Goal: Feedback & Contribution: Contribute content

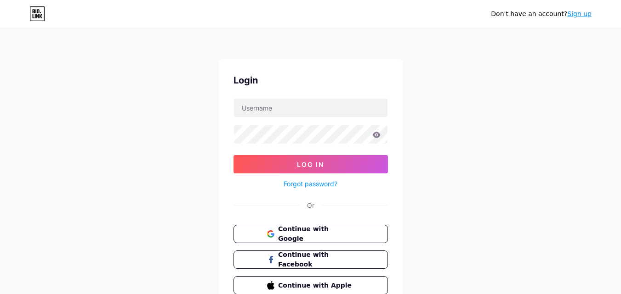
click at [275, 232] on span "Continue with Google" at bounding box center [310, 234] width 87 height 19
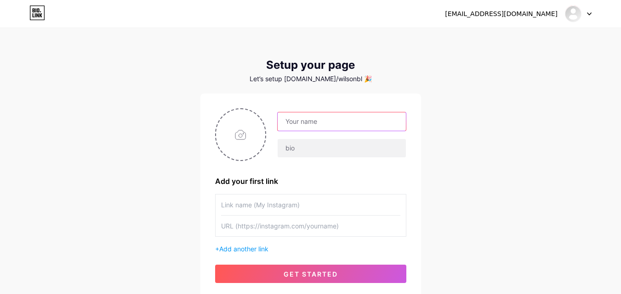
click at [311, 121] on input "text" at bounding box center [341, 122] width 128 height 18
type input "[PERSON_NAME]"
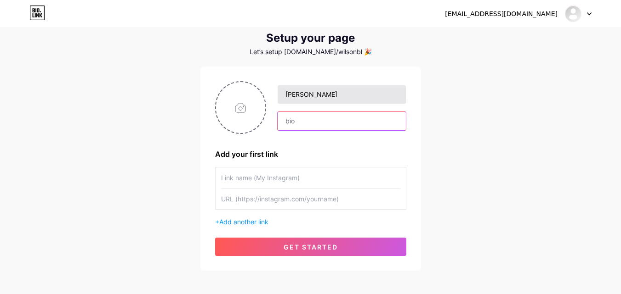
scroll to position [28, 0]
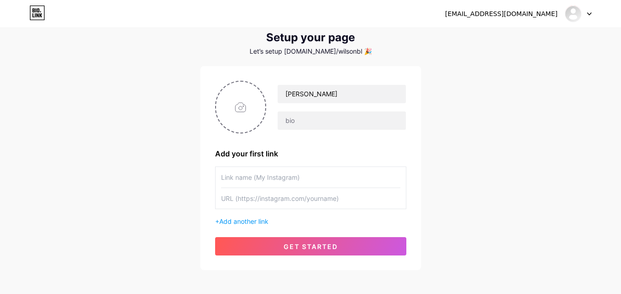
click at [262, 181] on input "text" at bounding box center [310, 177] width 179 height 21
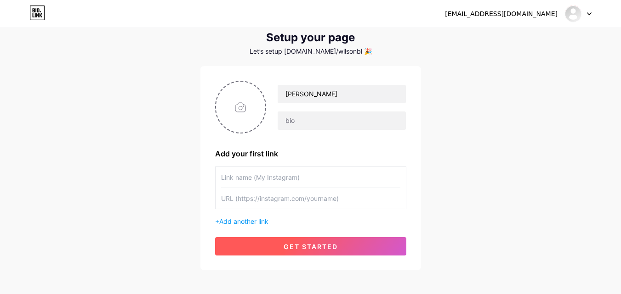
click at [299, 253] on button "get started" at bounding box center [310, 247] width 191 height 18
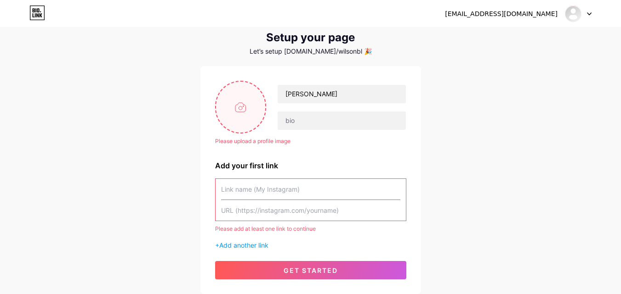
click at [219, 104] on input "file" at bounding box center [241, 107] width 50 height 51
type input "C:\fakepath\Xcelight black logo.jpg"
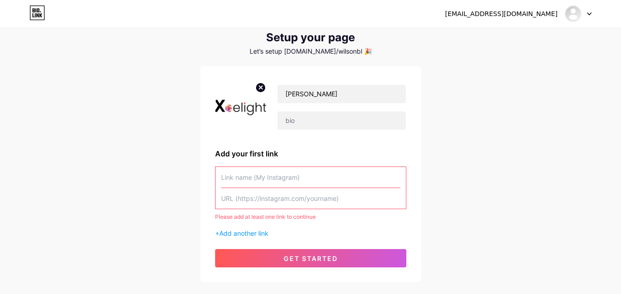
click at [243, 185] on input "text" at bounding box center [310, 177] width 179 height 21
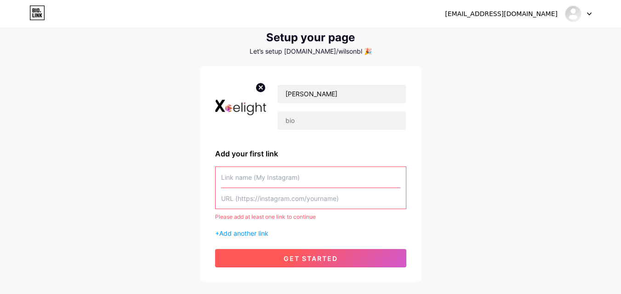
click at [245, 254] on button "get started" at bounding box center [310, 258] width 191 height 18
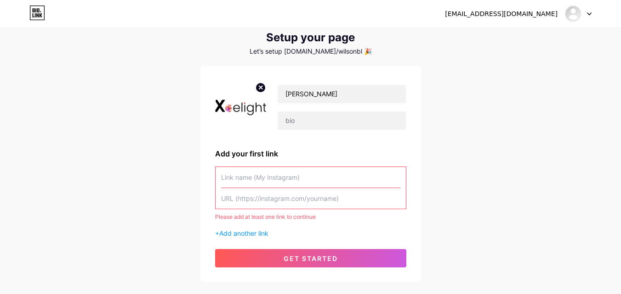
click at [243, 240] on div "[PERSON_NAME] Add your first link Please add at least one link to continue + Ad…" at bounding box center [310, 174] width 191 height 187
click at [237, 225] on div "Please add at least one link to continue + Add another link" at bounding box center [310, 203] width 191 height 72
click at [235, 230] on span "Add another link" at bounding box center [243, 234] width 49 height 8
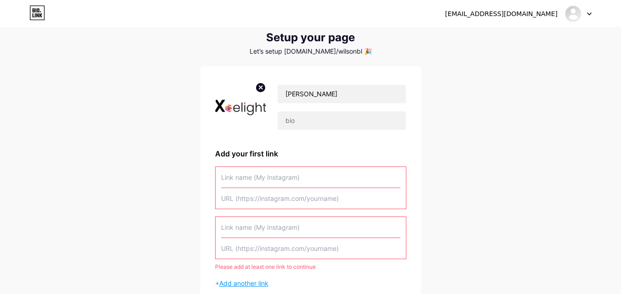
click at [235, 230] on input "text" at bounding box center [310, 227] width 179 height 21
click at [242, 181] on input "text" at bounding box center [310, 177] width 179 height 21
click at [260, 196] on input "text" at bounding box center [310, 198] width 179 height 21
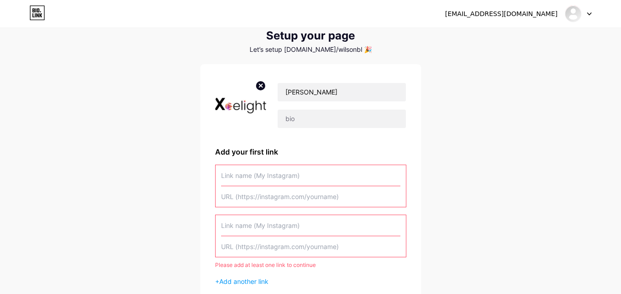
scroll to position [28, 0]
paste input "[URL]"
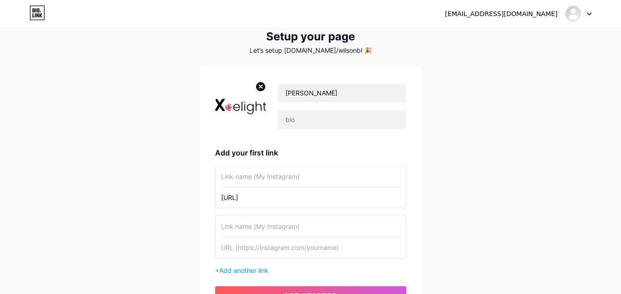
type input "[URL]"
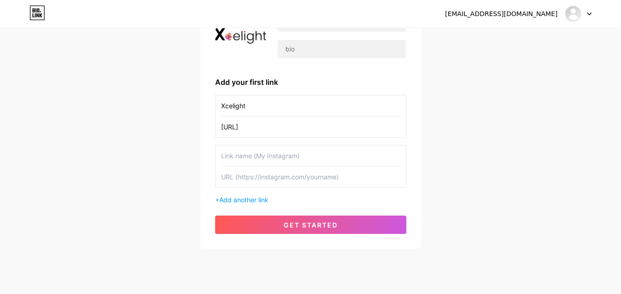
scroll to position [100, 0]
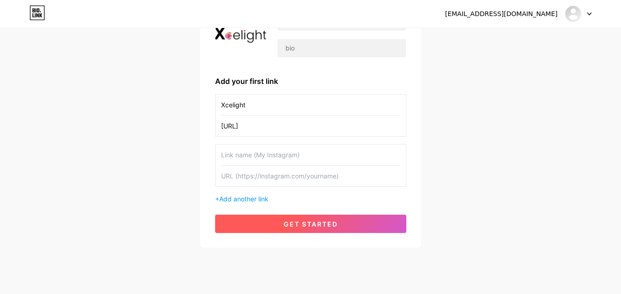
type input "Xcelight"
click at [277, 226] on button "get started" at bounding box center [310, 224] width 191 height 18
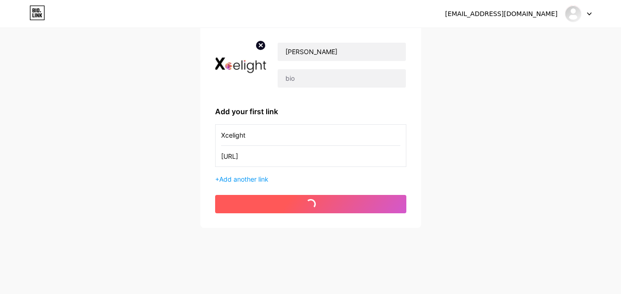
scroll to position [70, 0]
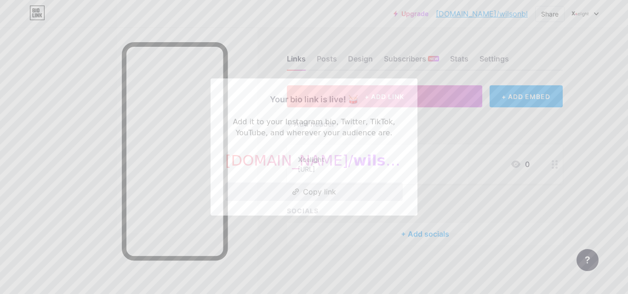
click at [292, 193] on icon at bounding box center [295, 192] width 7 height 6
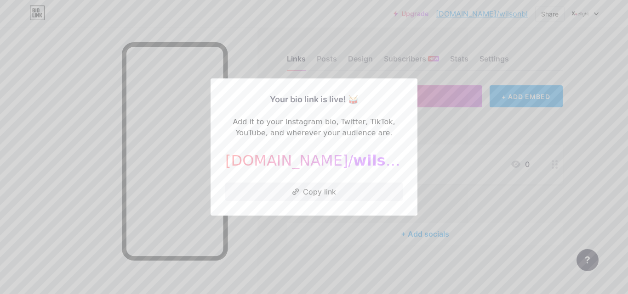
click at [321, 293] on div at bounding box center [314, 147] width 628 height 294
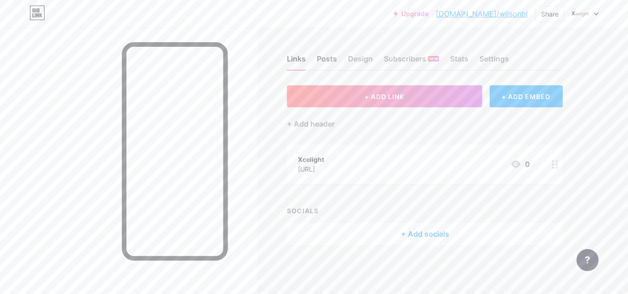
click at [326, 63] on div "Posts" at bounding box center [327, 61] width 20 height 17
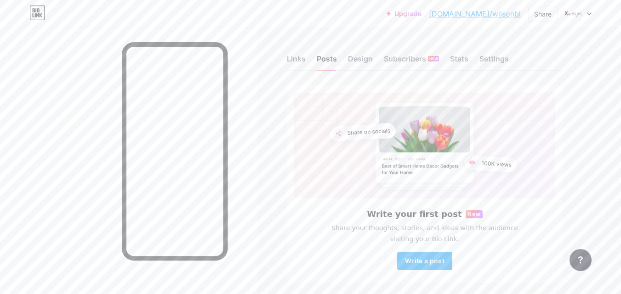
scroll to position [35, 0]
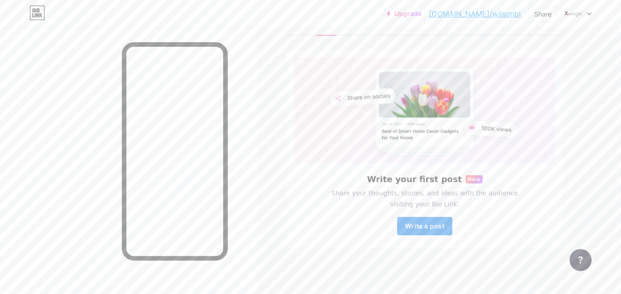
click at [408, 220] on button "Write a post" at bounding box center [424, 226] width 55 height 18
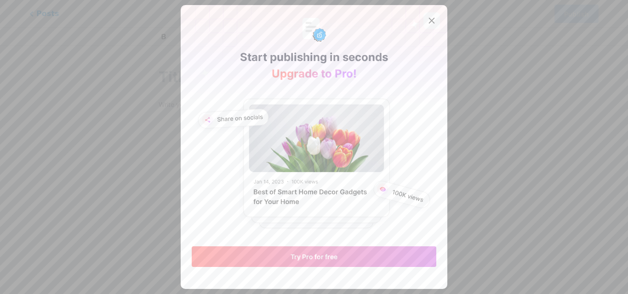
click at [430, 20] on icon at bounding box center [431, 20] width 7 height 7
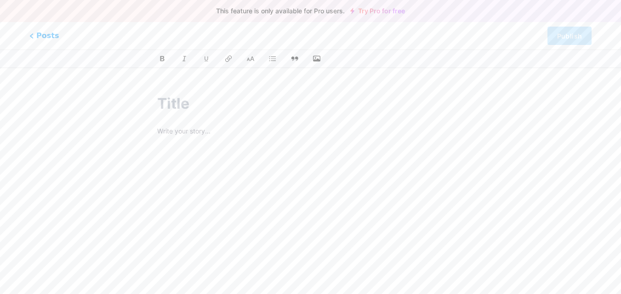
click at [159, 131] on p at bounding box center [310, 132] width 306 height 13
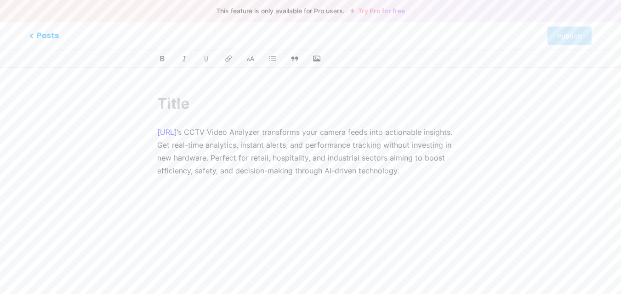
click at [199, 132] on p "[URL] ’s CCTV Video Analyzer transforms your camera feeds into actionable insig…" at bounding box center [310, 158] width 306 height 64
click at [198, 132] on p "[URL] ’s CCTV Video Analyzer transforms your camera feeds into actionable insig…" at bounding box center [310, 158] width 306 height 64
click at [161, 134] on p "Xcelight CCTV Video Analyzer transforms your camera feeds into actionable insig…" at bounding box center [310, 158] width 306 height 64
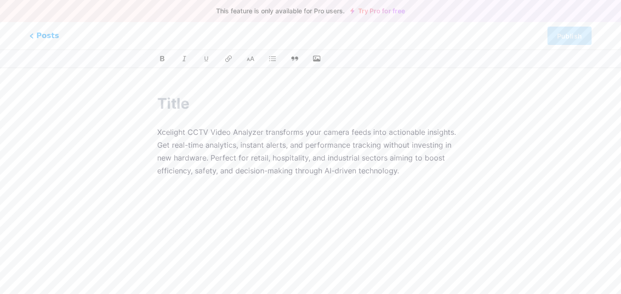
click at [221, 71] on html "This feature is only available for Pro users. Try Pro for free Posts Publish Xc…" at bounding box center [310, 192] width 621 height 385
click at [177, 136] on p "Xcelight CCTV Video Analyzer transforms your camera feeds into actionable insig…" at bounding box center [310, 158] width 306 height 64
click at [226, 61] on icon at bounding box center [228, 58] width 9 height 9
click at [187, 91] on div "[PERSON_NAME]'s CCTV Video Analyzer transforms your camera feeds into actionabl…" at bounding box center [310, 226] width 332 height 289
click at [184, 104] on input "text" at bounding box center [310, 104] width 306 height 22
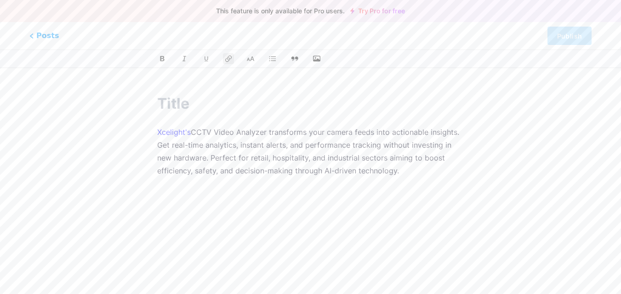
paste input "1. AI-Powered CCTV Video Analyzer"
type input "1. AI-Powered CCTV Video Analyzer"
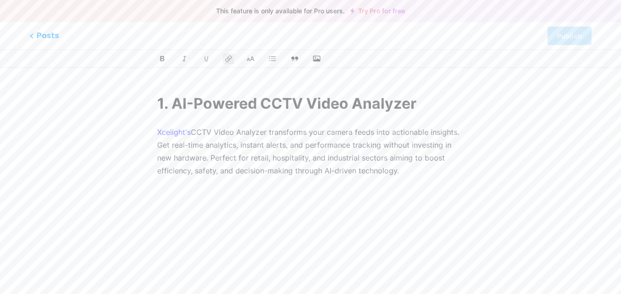
click at [184, 104] on input "1. AI-Powered CCTV Video Analyzer" at bounding box center [310, 104] width 306 height 22
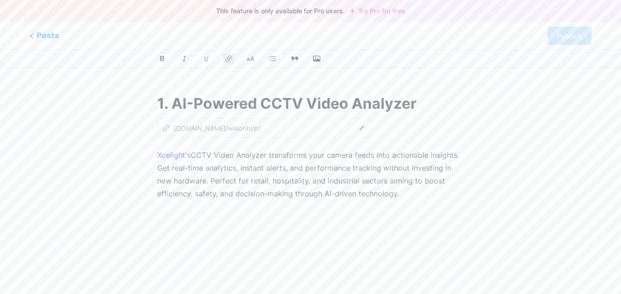
type input "1-ai-powered-cctv-video-analyzer"
drag, startPoint x: 173, startPoint y: 101, endPoint x: 132, endPoint y: 102, distance: 40.5
click at [132, 102] on div "1. AI-Powered CCTV Video Analyzer z [DOMAIN_NAME]/wilsonbl/p/ 1-ai-powered-cctv…" at bounding box center [310, 237] width 373 height 311
type input "AI-Powered CCTV Video Analyzer"
click at [133, 149] on div "AI-Powered CCTV Video Analyzer z [DOMAIN_NAME]/wilsonbl/p/ 1-ai-powered-cctv-vi…" at bounding box center [310, 237] width 373 height 311
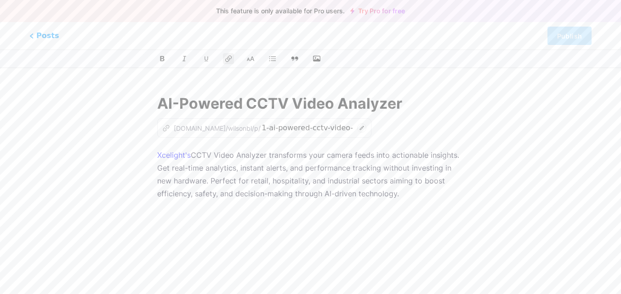
type input "ai-powered-cctv-video-analyzer"
click at [133, 149] on div "AI-Powered CCTV Video Analyzer z [DOMAIN_NAME]/wilsonbl/p/ ai-powered-cctv-vide…" at bounding box center [310, 237] width 373 height 311
click at [509, 91] on div "This feature is only available for Pro users. Try Pro for free Posts Publish AI…" at bounding box center [310, 237] width 621 height 311
click at [292, 168] on p "[PERSON_NAME]'s CCTV Video Analyzer transforms your camera feeds into actionabl…" at bounding box center [310, 181] width 306 height 64
click at [357, 127] on icon at bounding box center [361, 128] width 9 height 9
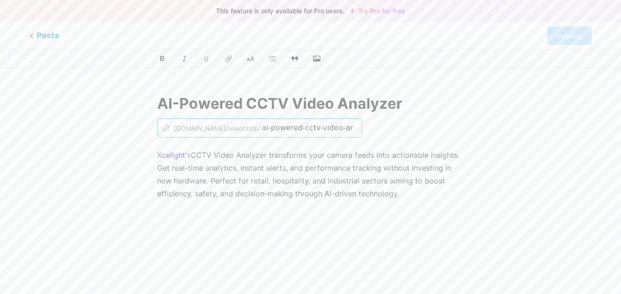
scroll to position [0, 20]
click at [307, 168] on p "[PERSON_NAME]'s CCTV Video Analyzer transforms your camera feeds into actionabl…" at bounding box center [310, 181] width 306 height 64
click at [206, 146] on div "AI-Powered CCTV Video Analyzer z [DOMAIN_NAME]/wilsonbl/p/ ai-powered-cctv-vide…" at bounding box center [310, 237] width 332 height 311
click at [400, 175] on p "[PERSON_NAME]'s CCTV Video Analyzer transforms your camera feeds into actionabl…" at bounding box center [310, 181] width 306 height 64
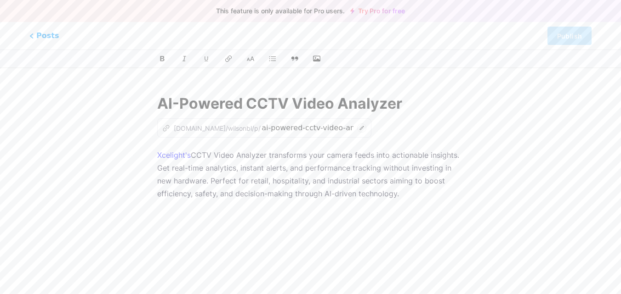
click at [191, 152] on p "[PERSON_NAME]'s CCTV Video Analyzer transforms your camera feeds into actionabl…" at bounding box center [310, 181] width 306 height 64
click at [232, 51] on div at bounding box center [310, 59] width 621 height 18
click at [229, 66] on div at bounding box center [310, 59] width 621 height 18
click at [229, 62] on icon at bounding box center [228, 58] width 9 height 9
click at [135, 151] on div "AI-Powered CCTV Video Analyzer z [DOMAIN_NAME]/wilsonbl/p/ ai-powered-cctv-vide…" at bounding box center [310, 237] width 373 height 311
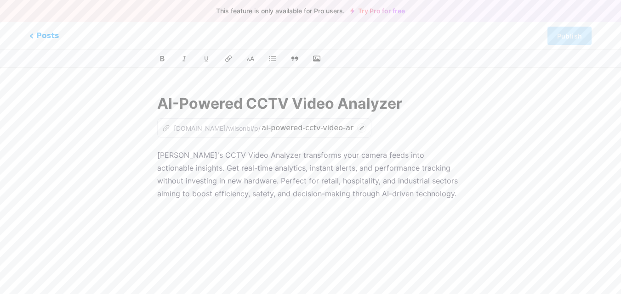
drag, startPoint x: 123, startPoint y: 164, endPoint x: 135, endPoint y: 151, distance: 17.2
click at [135, 151] on div "AI-Powered CCTV Video Analyzer z [DOMAIN_NAME]/wilsonbl/p/ ai-powered-cctv-vide…" at bounding box center [310, 237] width 373 height 311
